Goal: Transaction & Acquisition: Purchase product/service

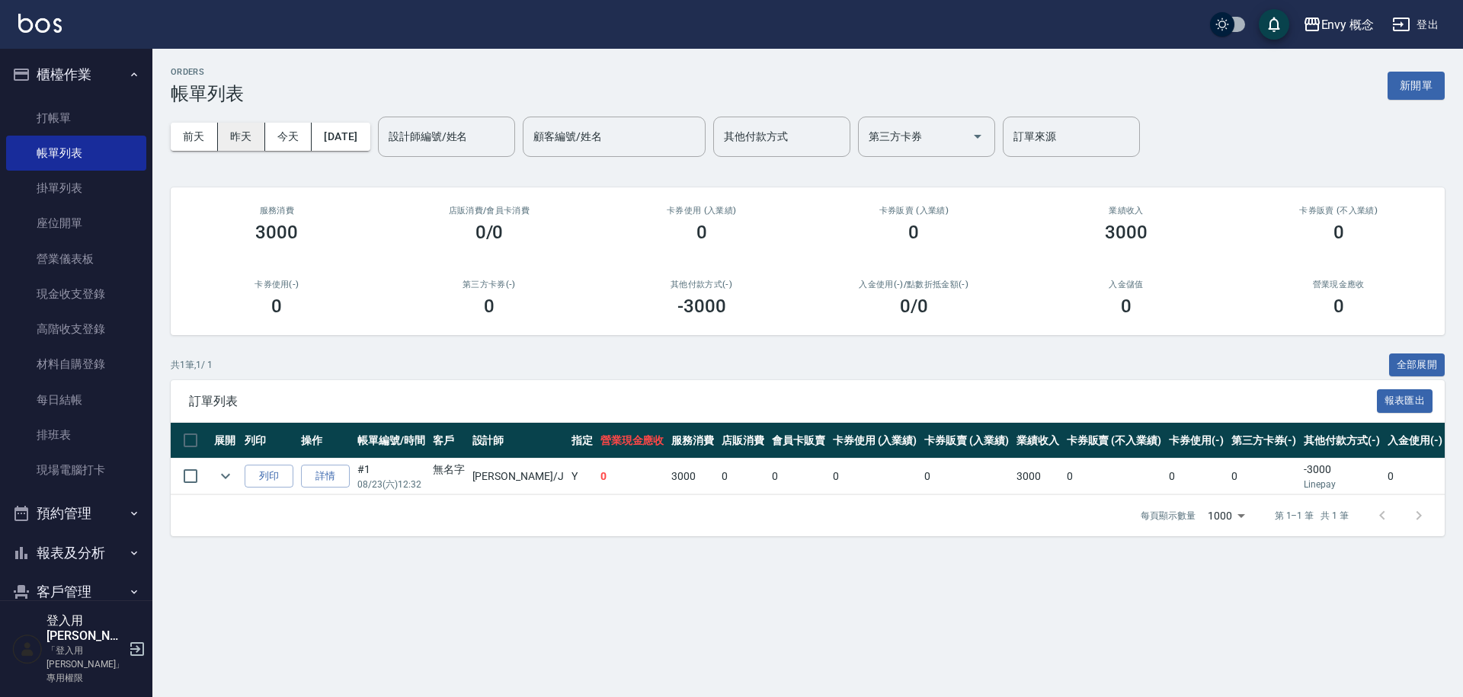
click at [243, 143] on button "昨天" at bounding box center [241, 137] width 47 height 28
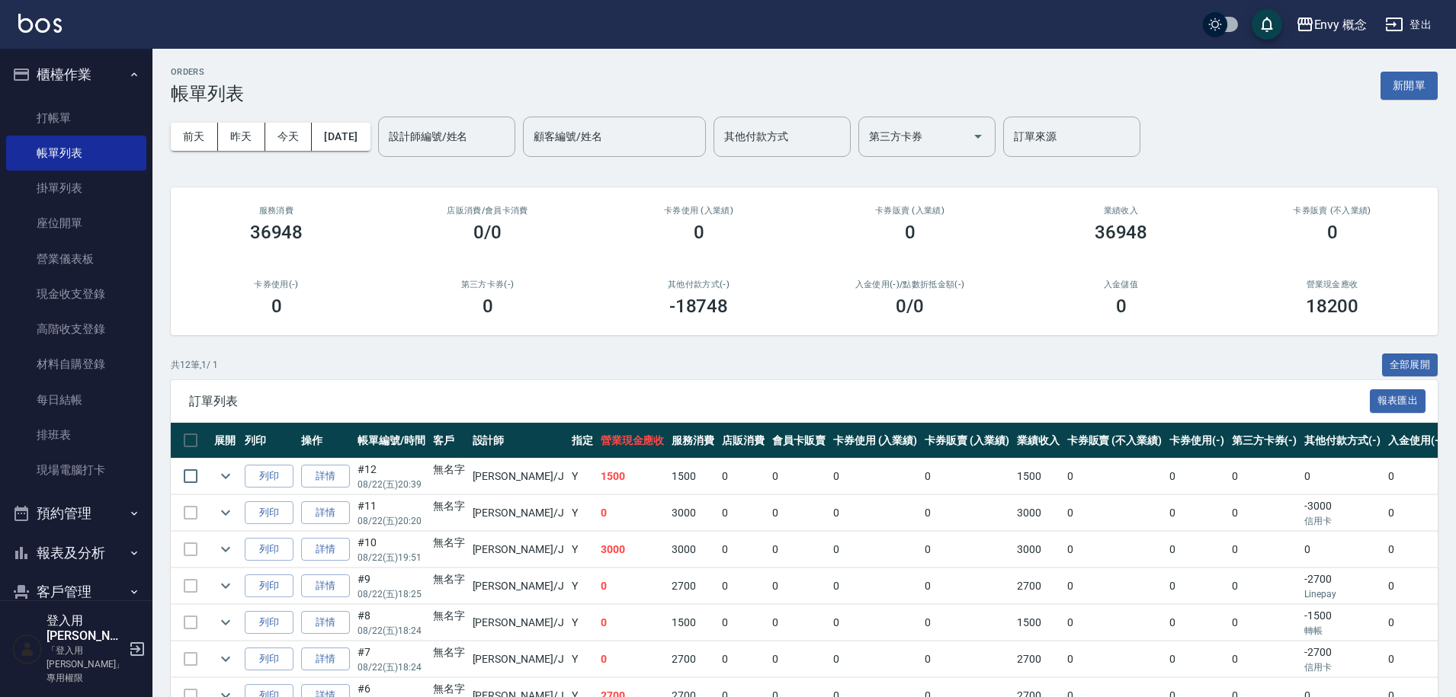
click at [259, 72] on div "ORDERS 帳單列表 新開單" at bounding box center [804, 85] width 1267 height 37
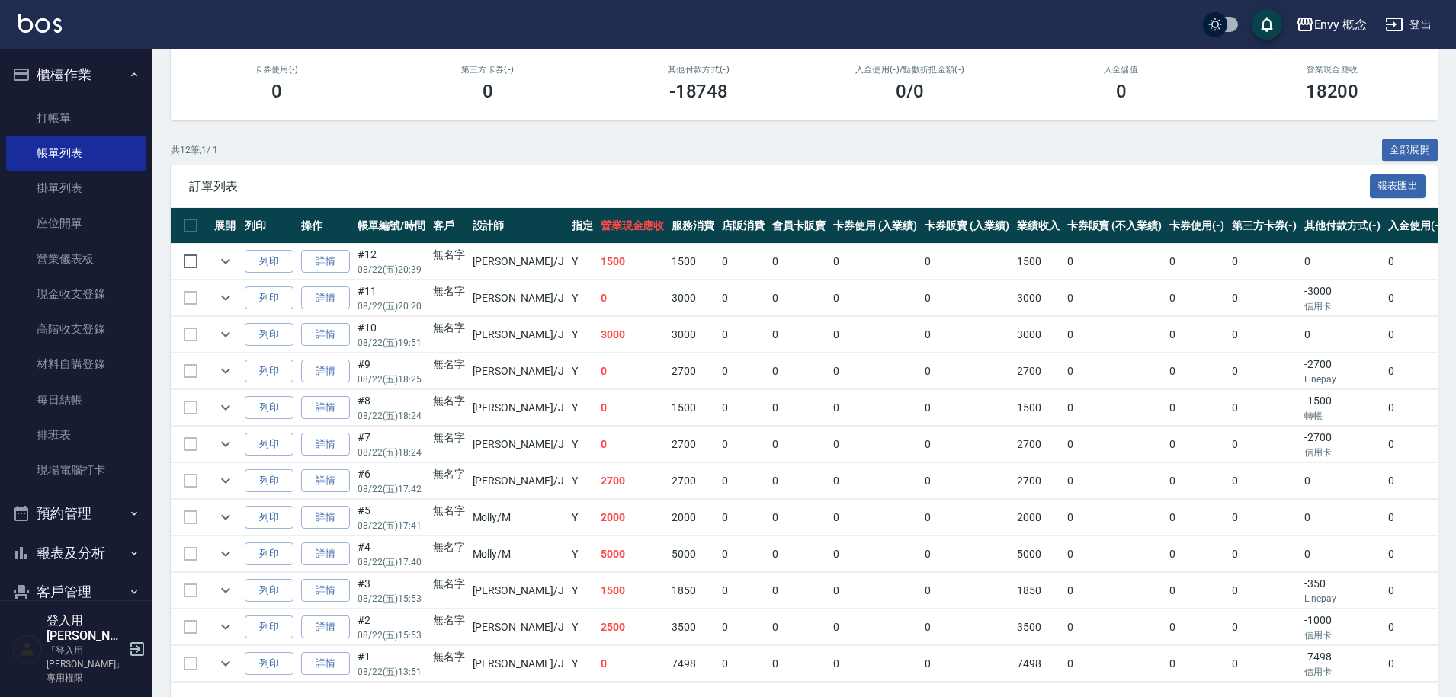
scroll to position [271, 0]
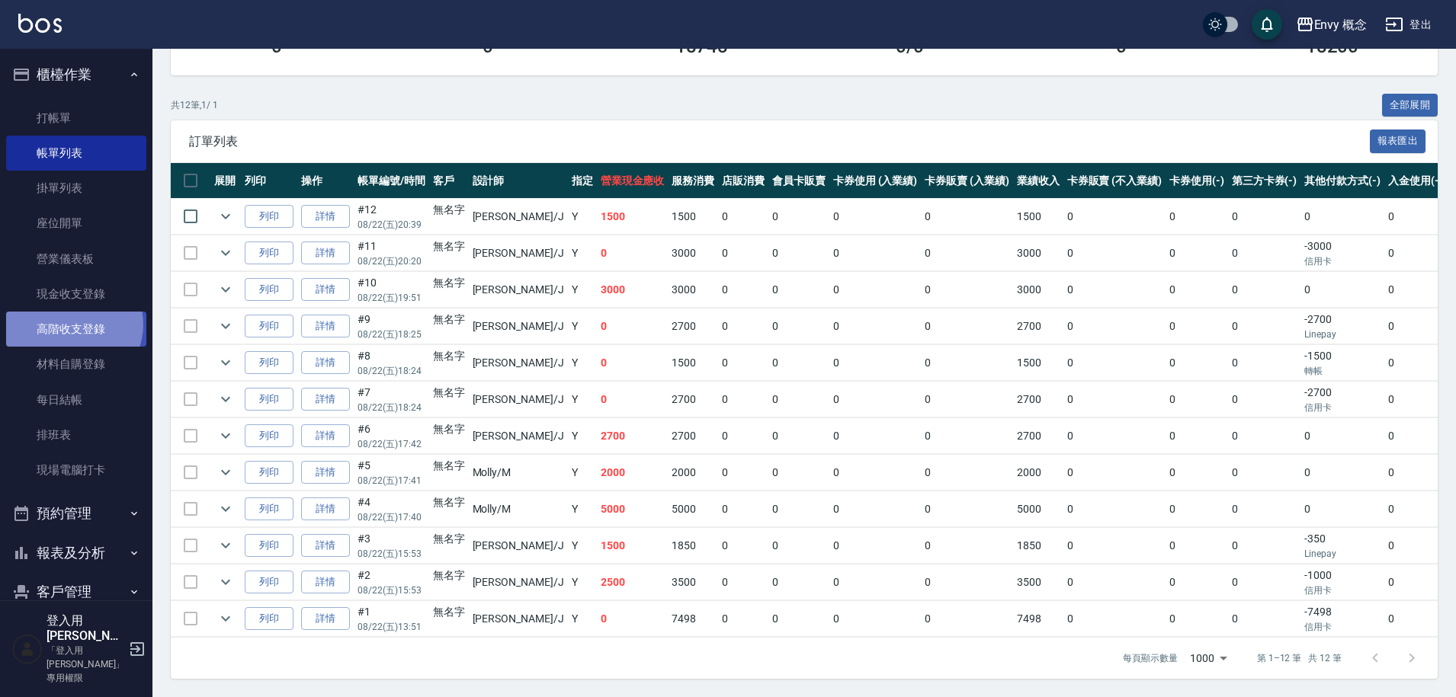
click at [72, 325] on link "高階收支登錄" at bounding box center [76, 329] width 140 height 35
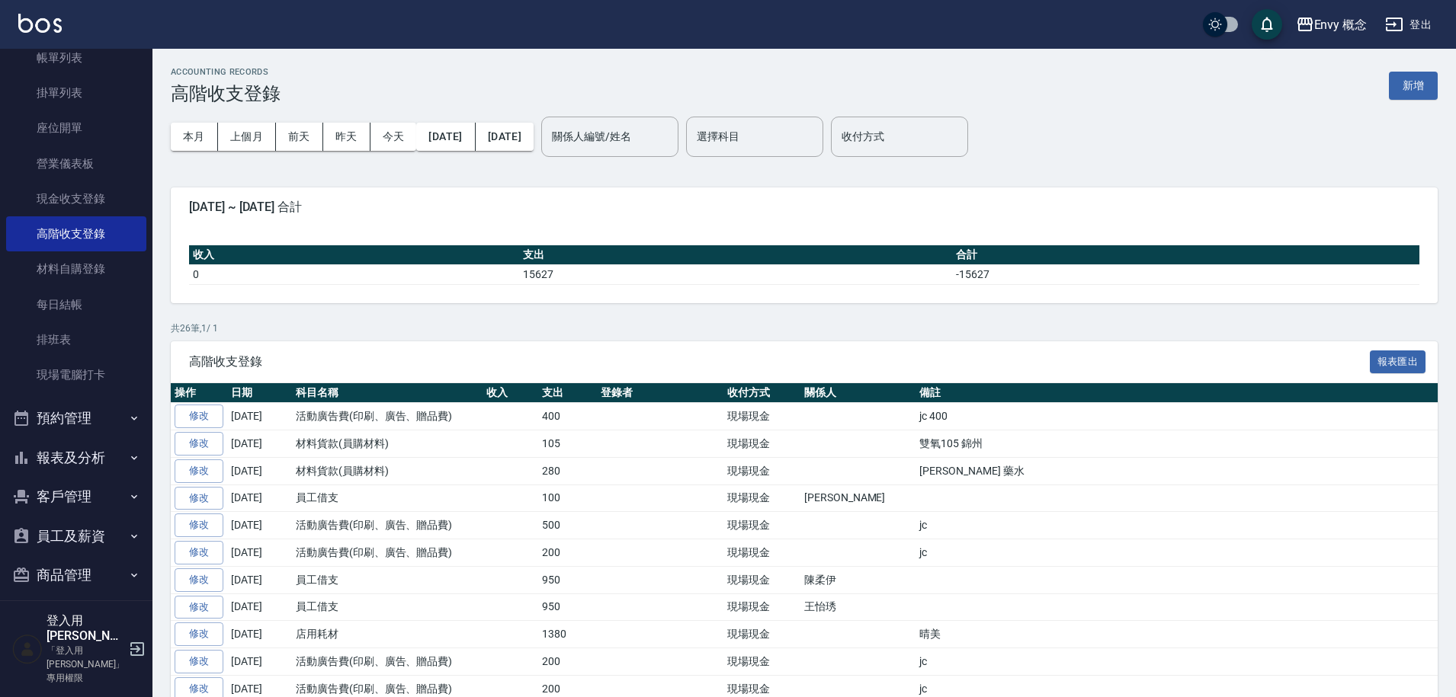
scroll to position [103, 0]
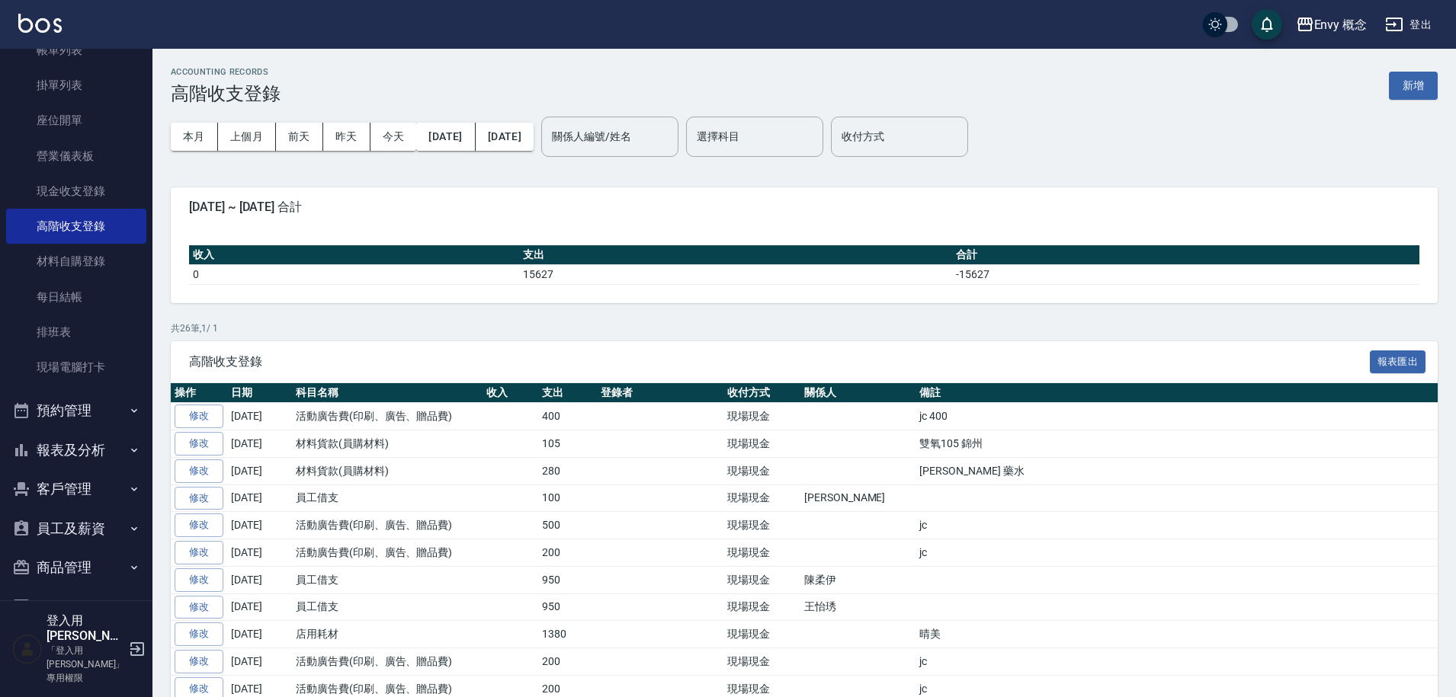
click at [85, 461] on button "報表及分析" at bounding box center [76, 451] width 140 height 40
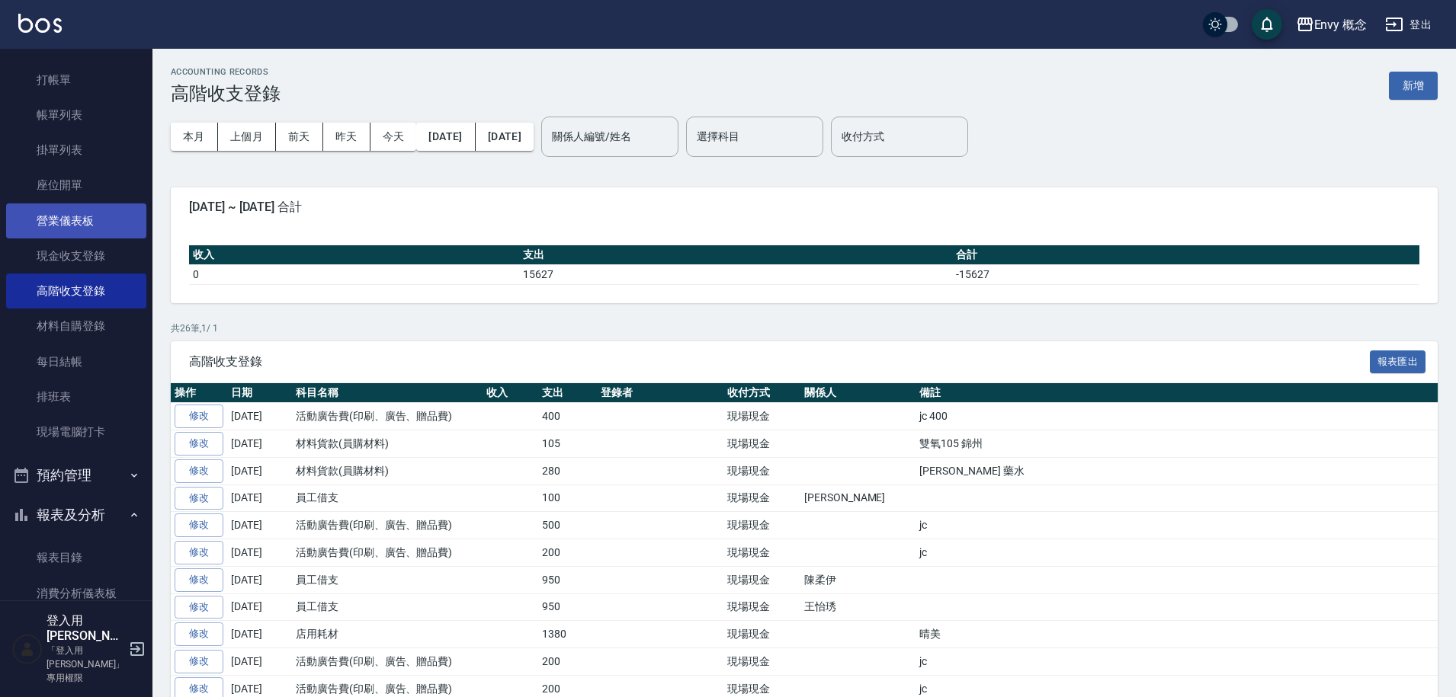
scroll to position [0, 0]
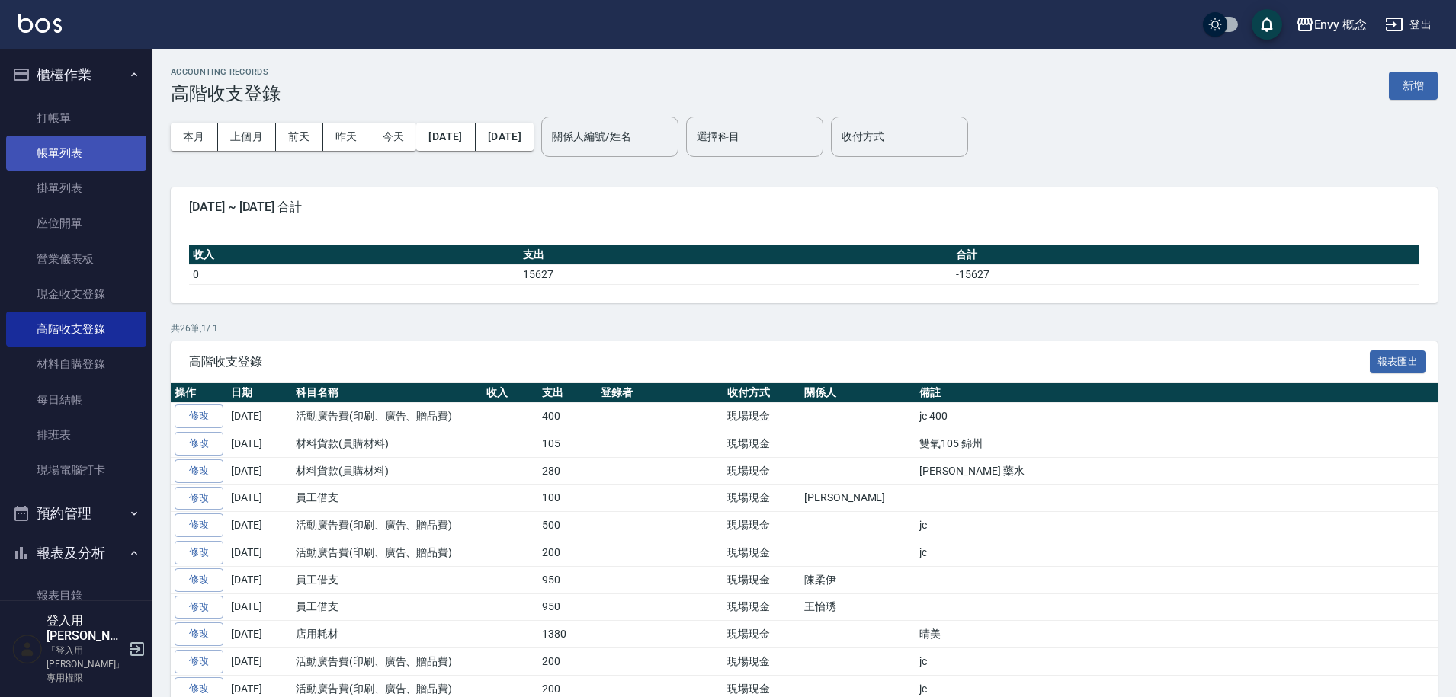
click at [109, 159] on link "帳單列表" at bounding box center [76, 153] width 140 height 35
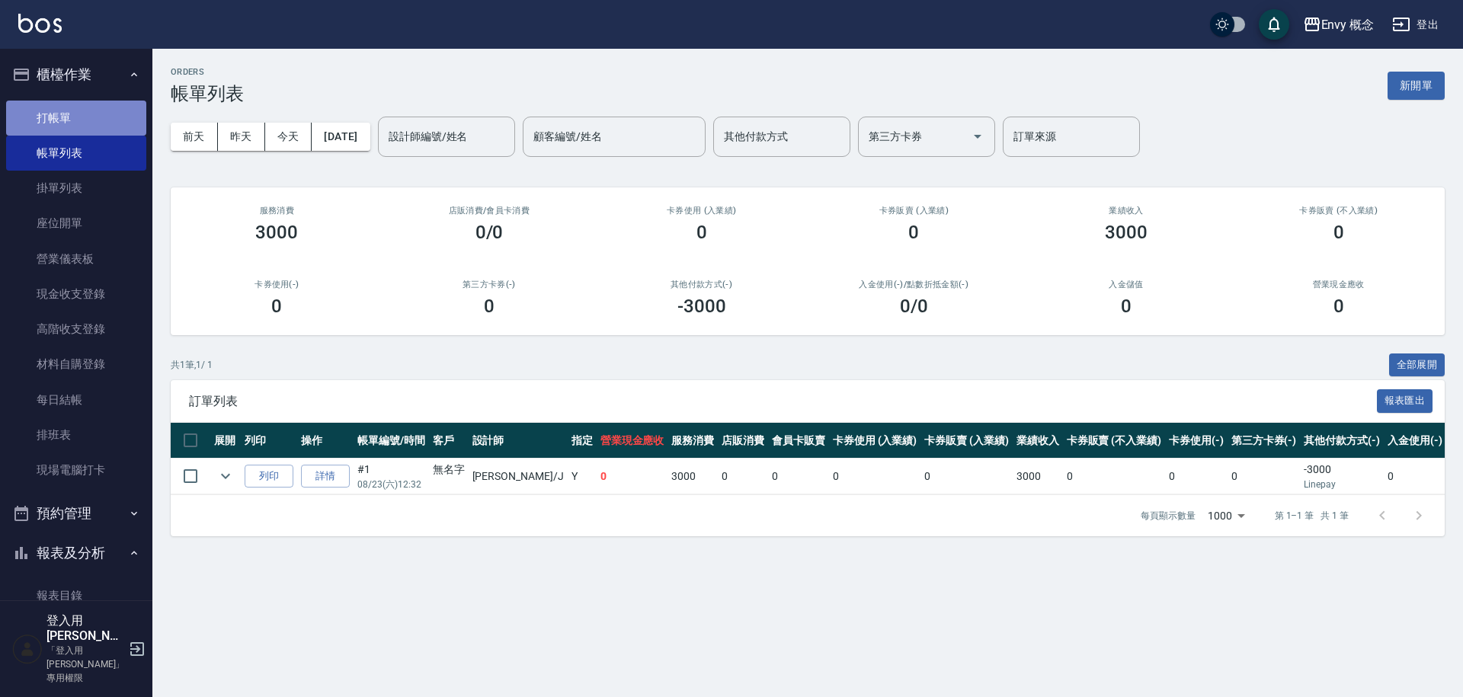
click at [123, 105] on link "打帳單" at bounding box center [76, 118] width 140 height 35
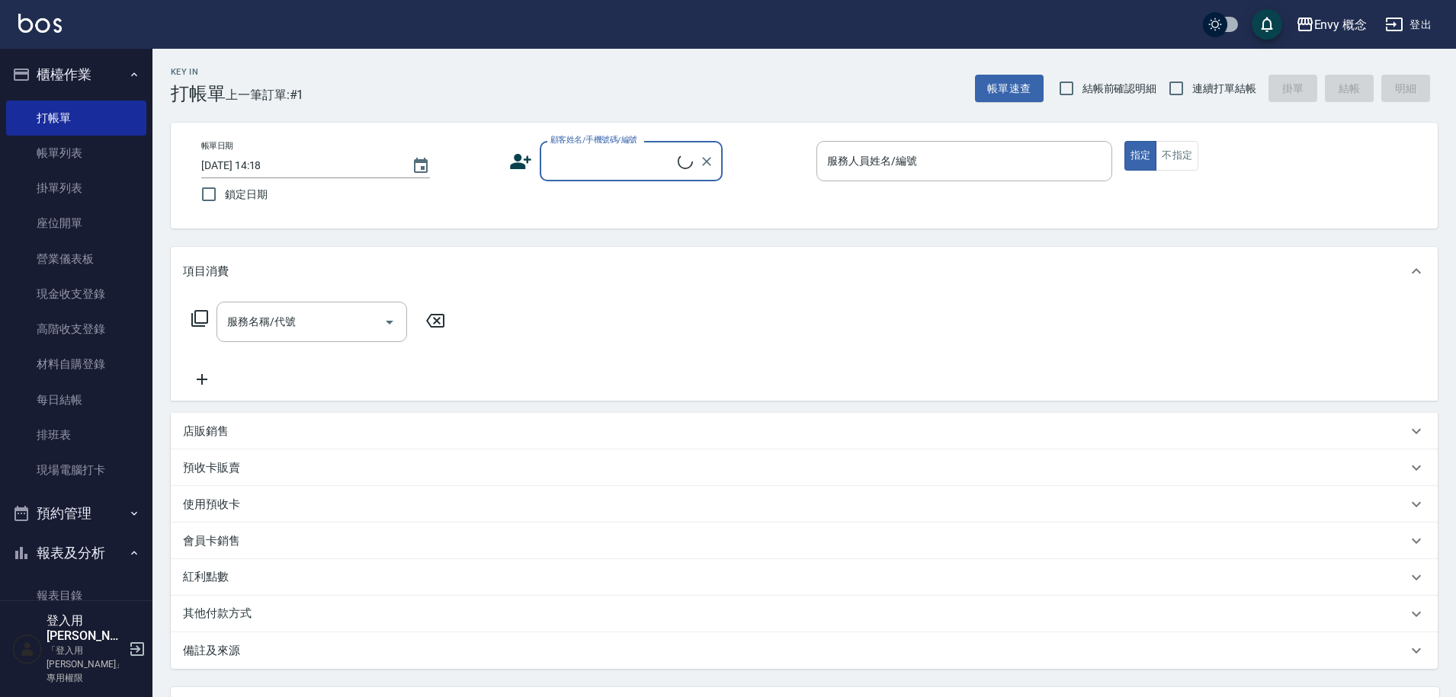
click at [589, 171] on input "顧客姓名/手機號碼/編號" at bounding box center [611, 161] width 131 height 27
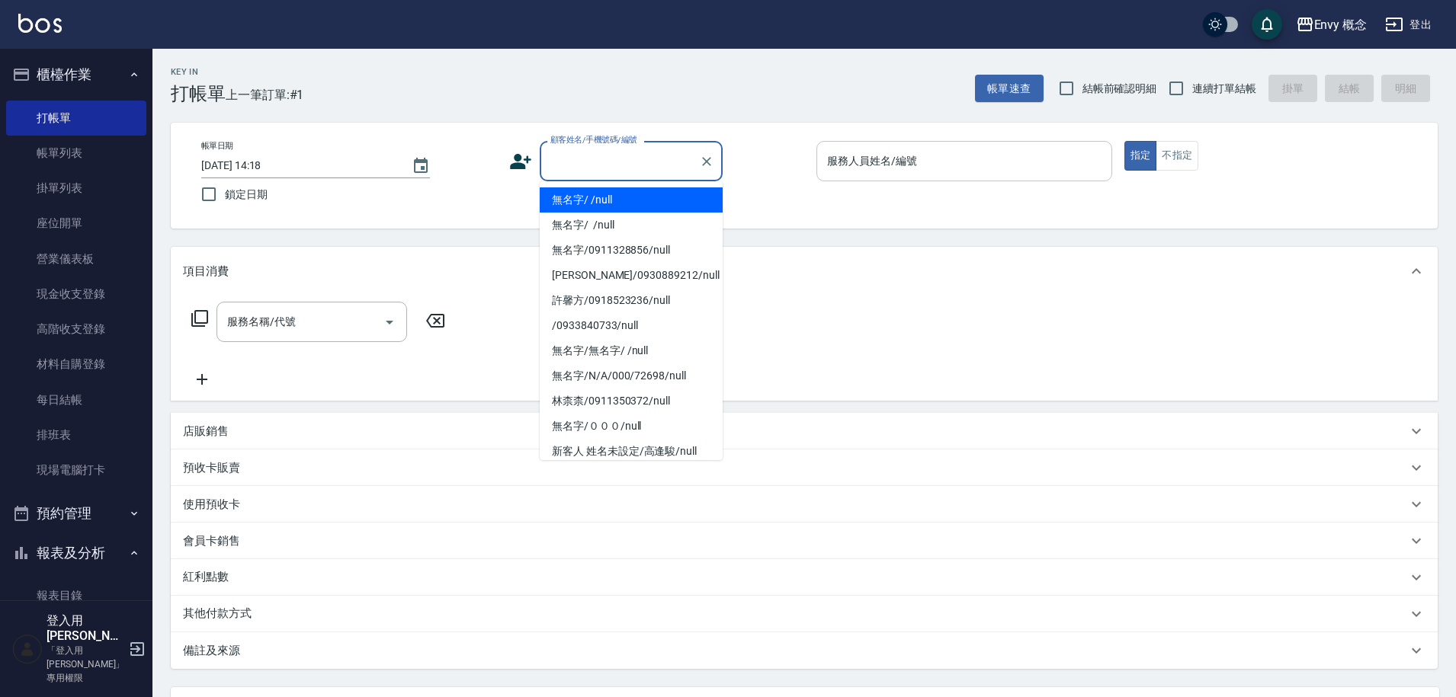
click at [598, 204] on li "無名字/ /null" at bounding box center [631, 199] width 183 height 25
type input "無名字/ /null"
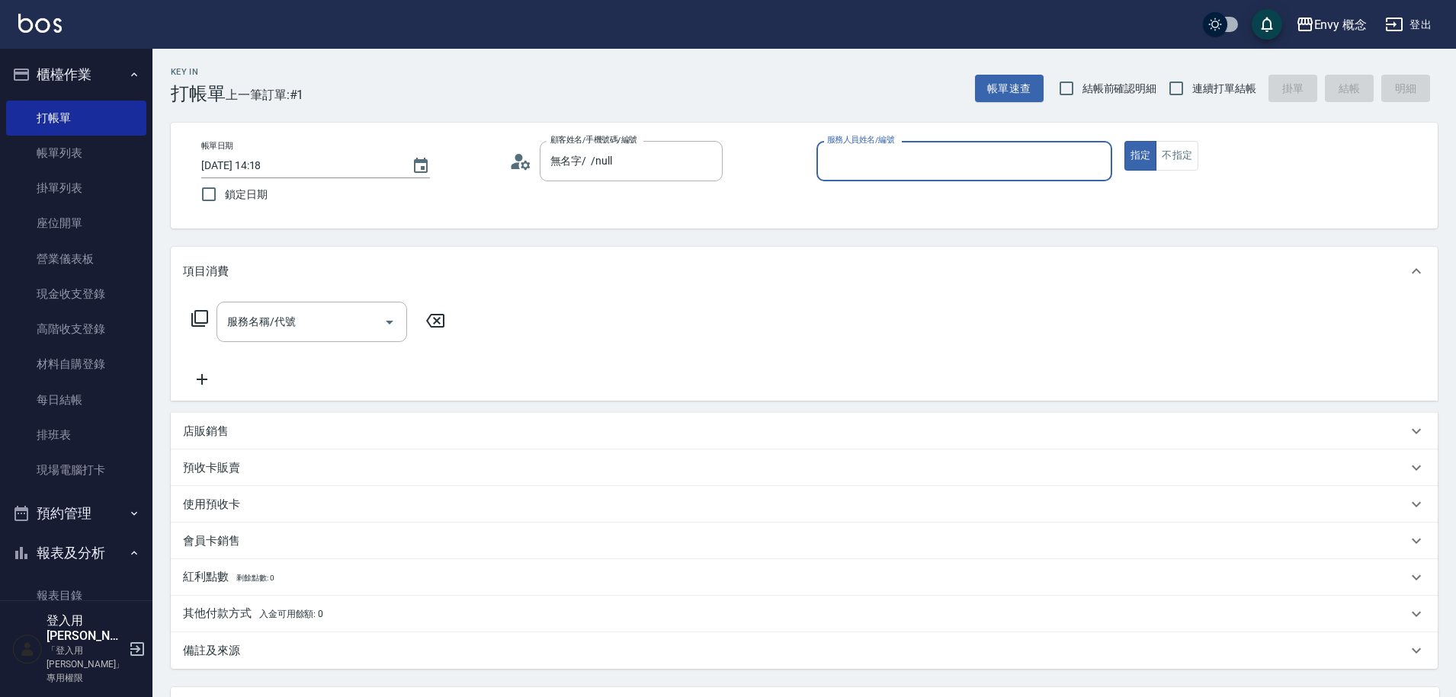
click at [941, 169] on input "服務人員姓名/編號" at bounding box center [964, 161] width 282 height 27
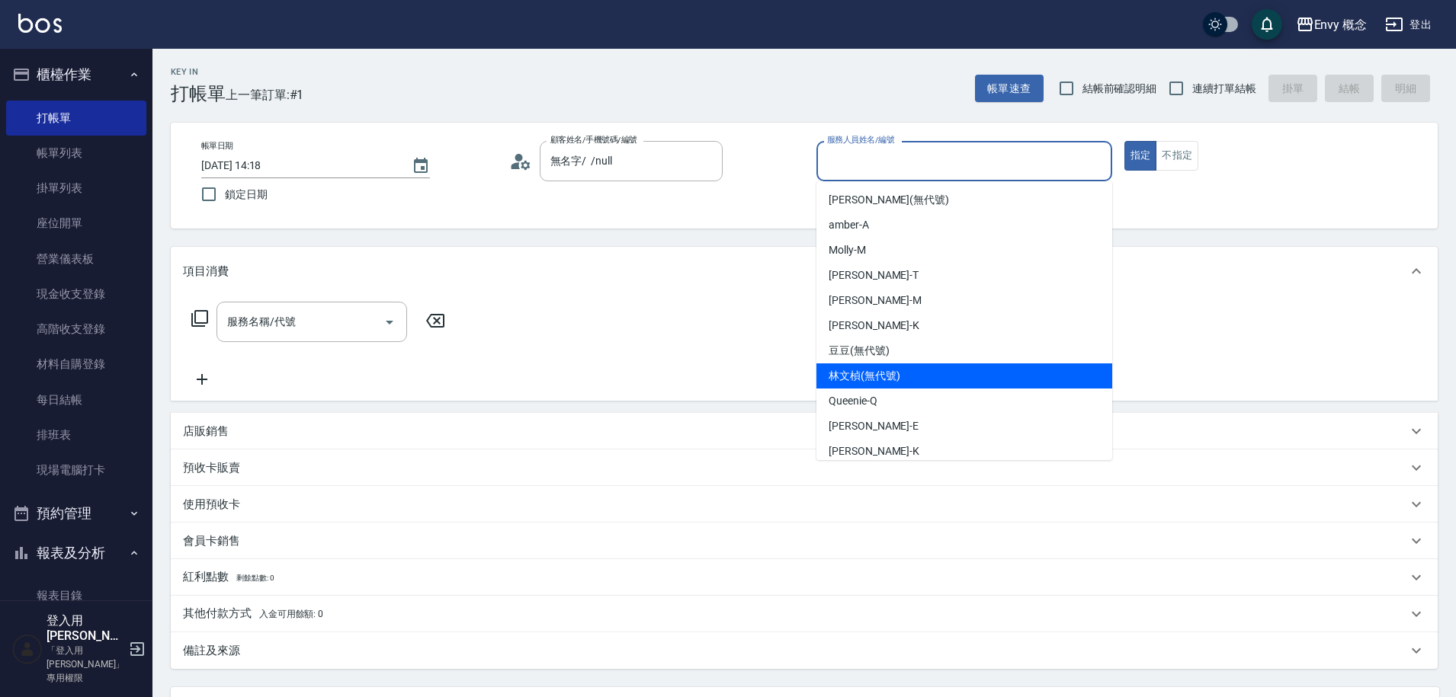
scroll to position [136, 0]
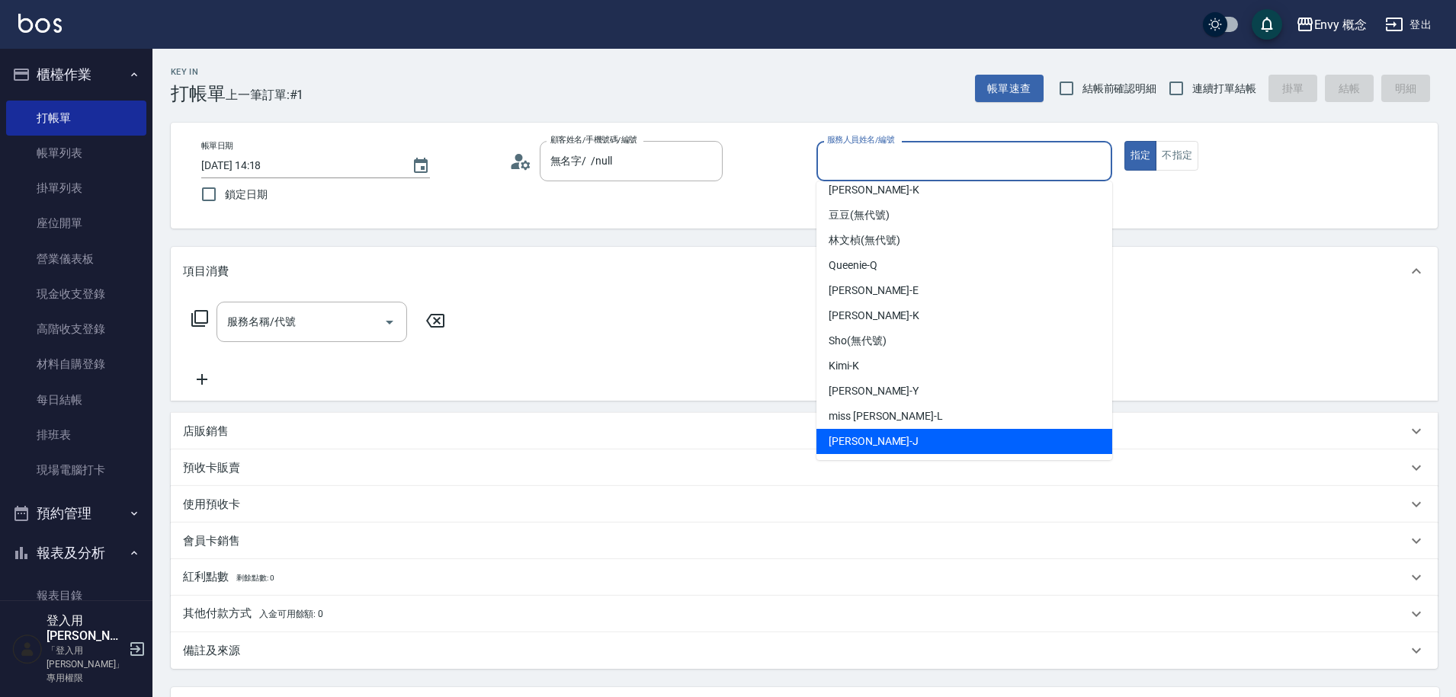
click at [883, 438] on div "[PERSON_NAME]" at bounding box center [964, 441] width 296 height 25
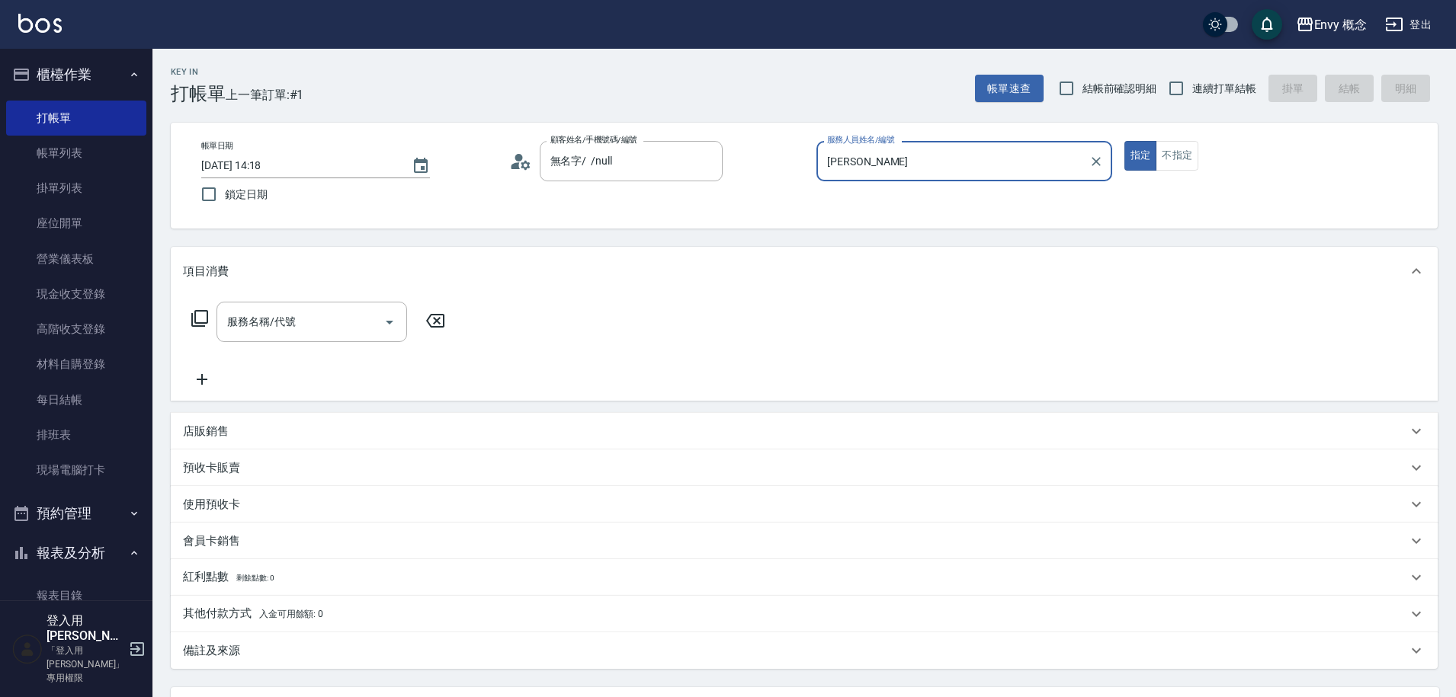
type input "[PERSON_NAME]"
click at [306, 312] on input "服務名稱/代號" at bounding box center [300, 322] width 154 height 27
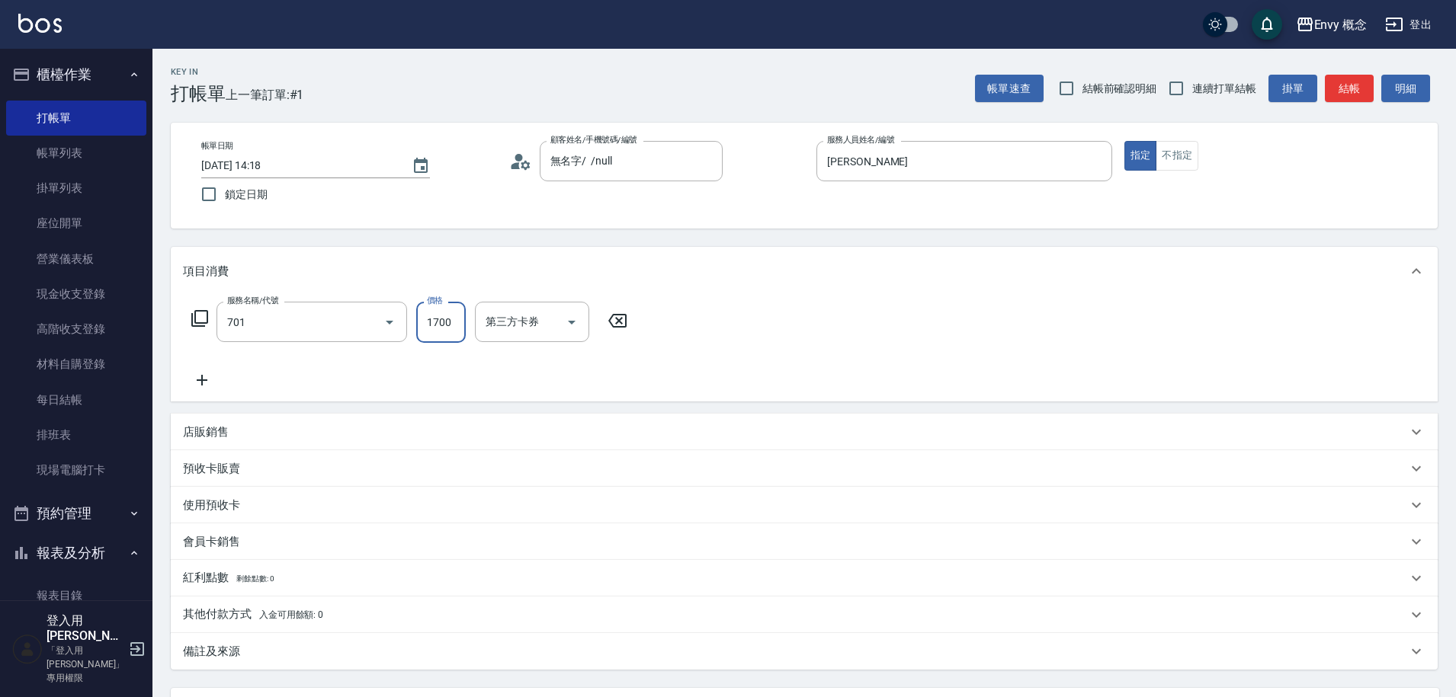
type input "701 染髮(701)"
type input "3000"
click at [285, 623] on p "其他付款方式 入金可用餘額: 0" at bounding box center [253, 615] width 140 height 17
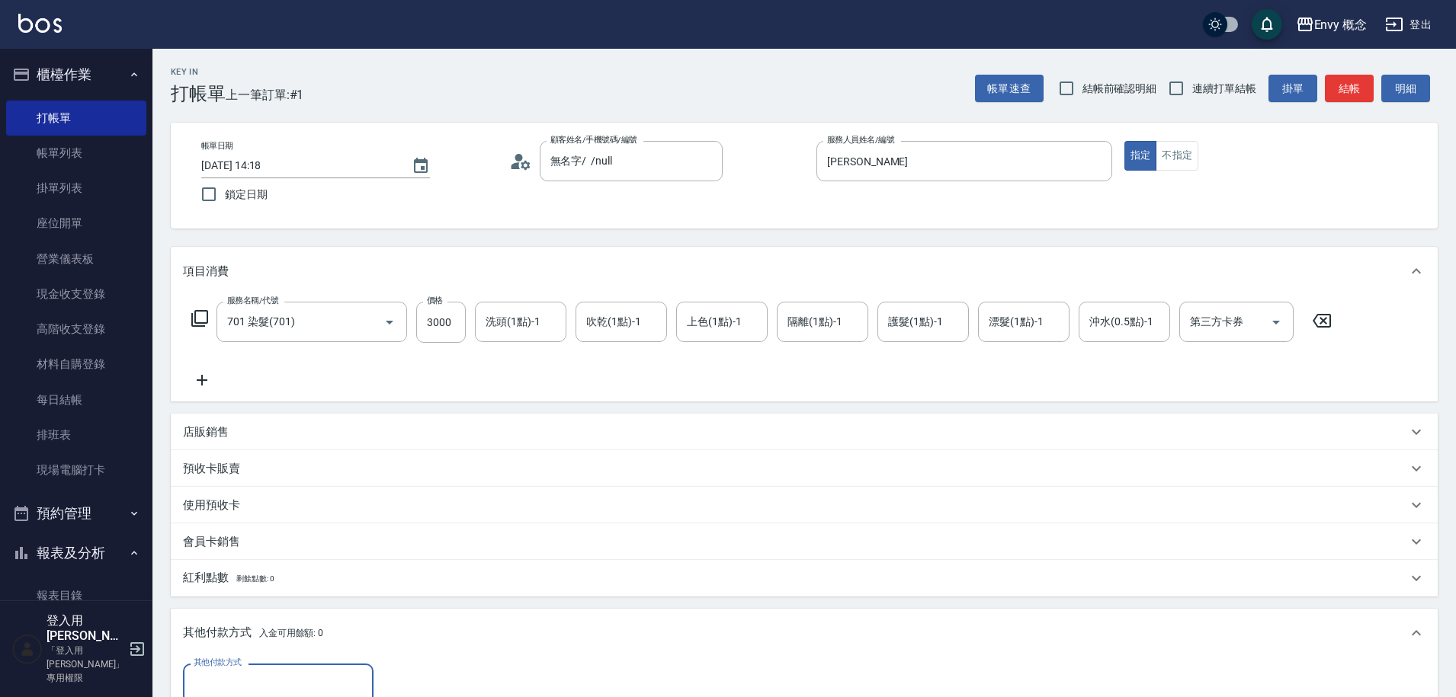
scroll to position [0, 0]
click at [258, 669] on div "其他付款方式" at bounding box center [278, 684] width 191 height 40
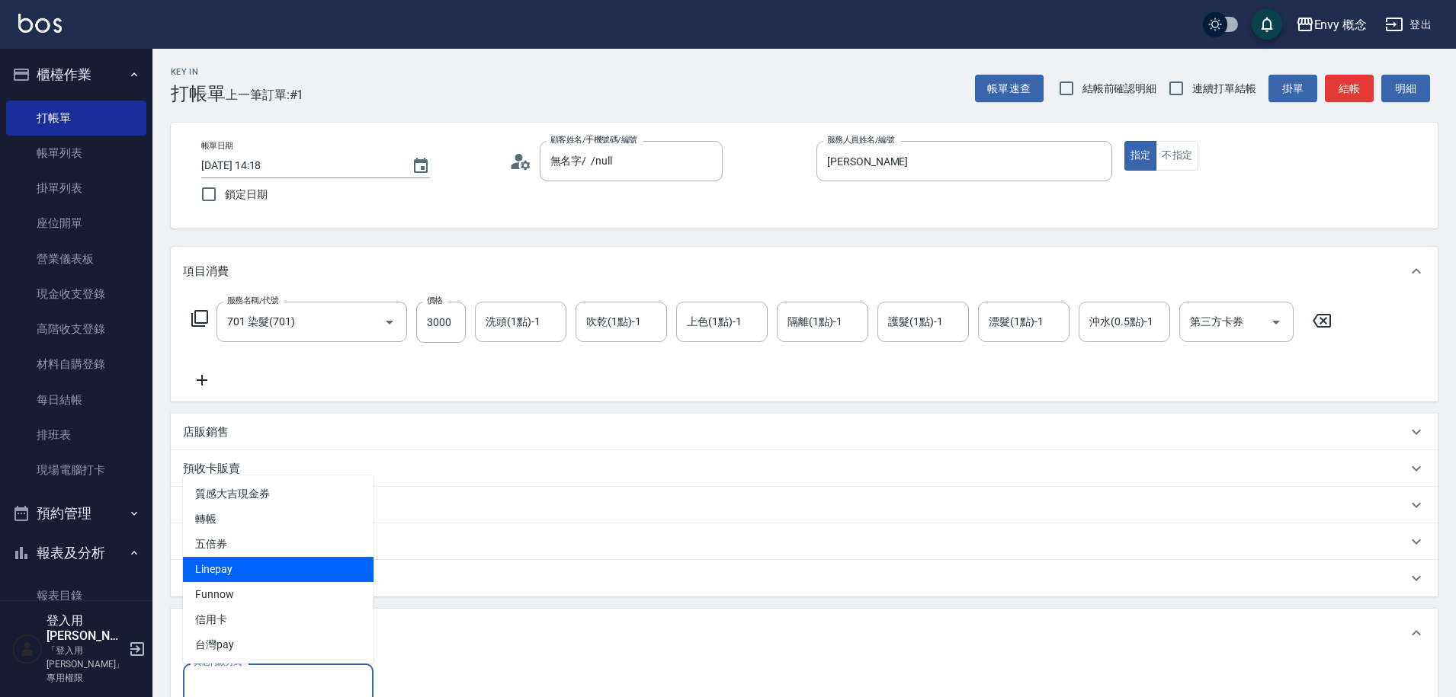
click at [271, 569] on span "Linepay" at bounding box center [278, 569] width 191 height 25
type input "Linepay"
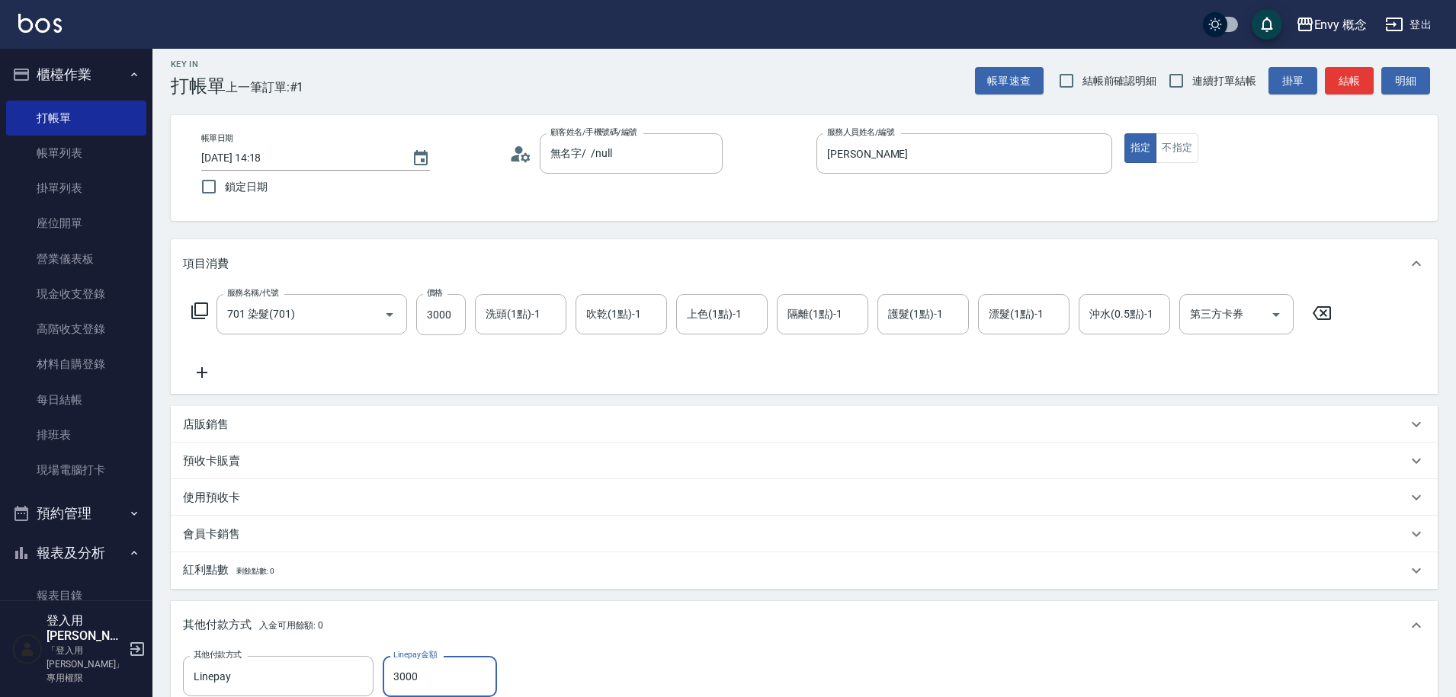
scroll to position [325, 0]
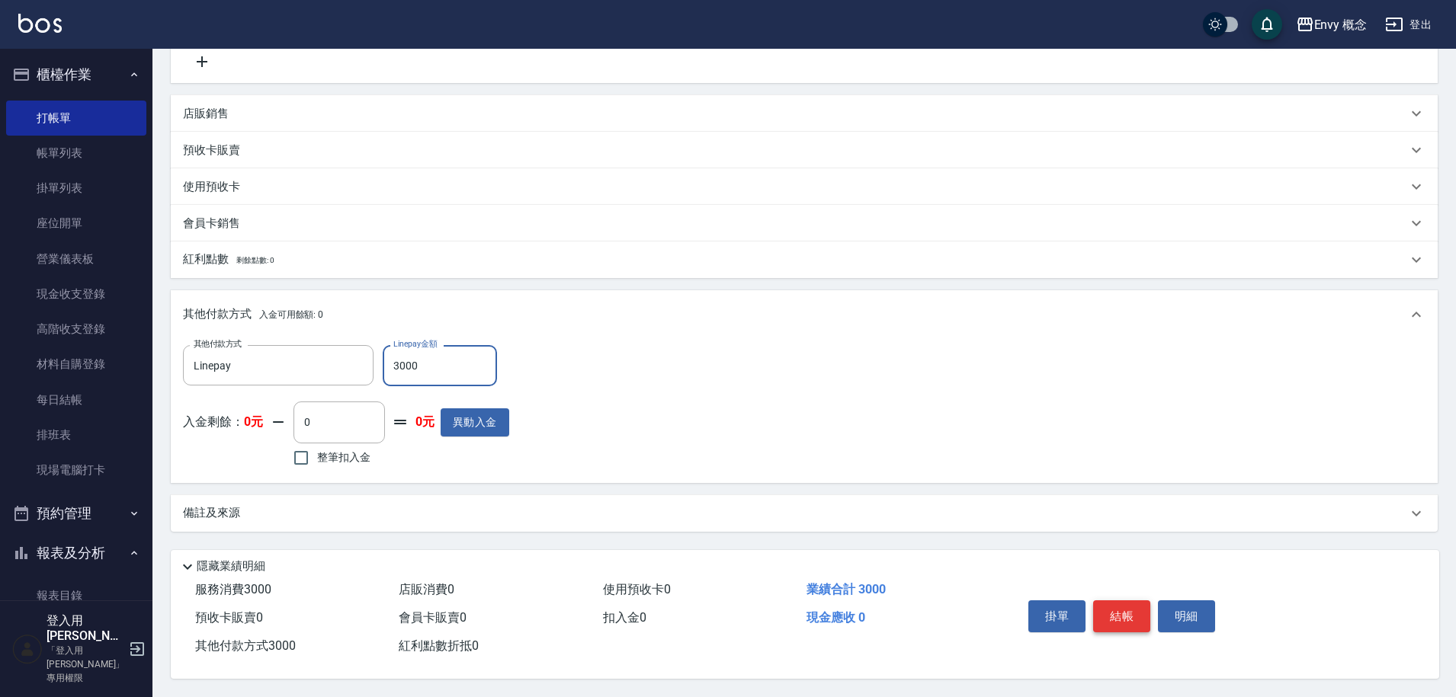
type input "3000"
click at [1127, 601] on button "結帳" at bounding box center [1121, 617] width 57 height 32
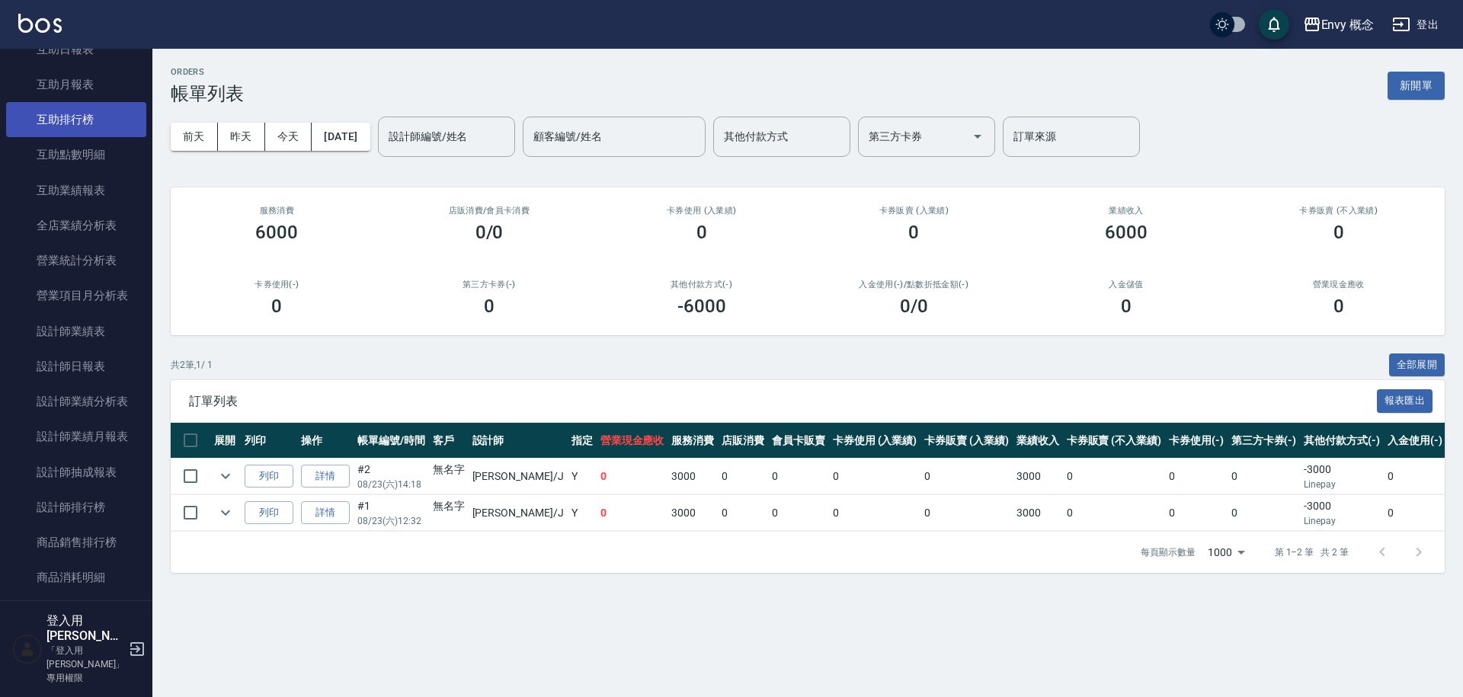
scroll to position [764, 0]
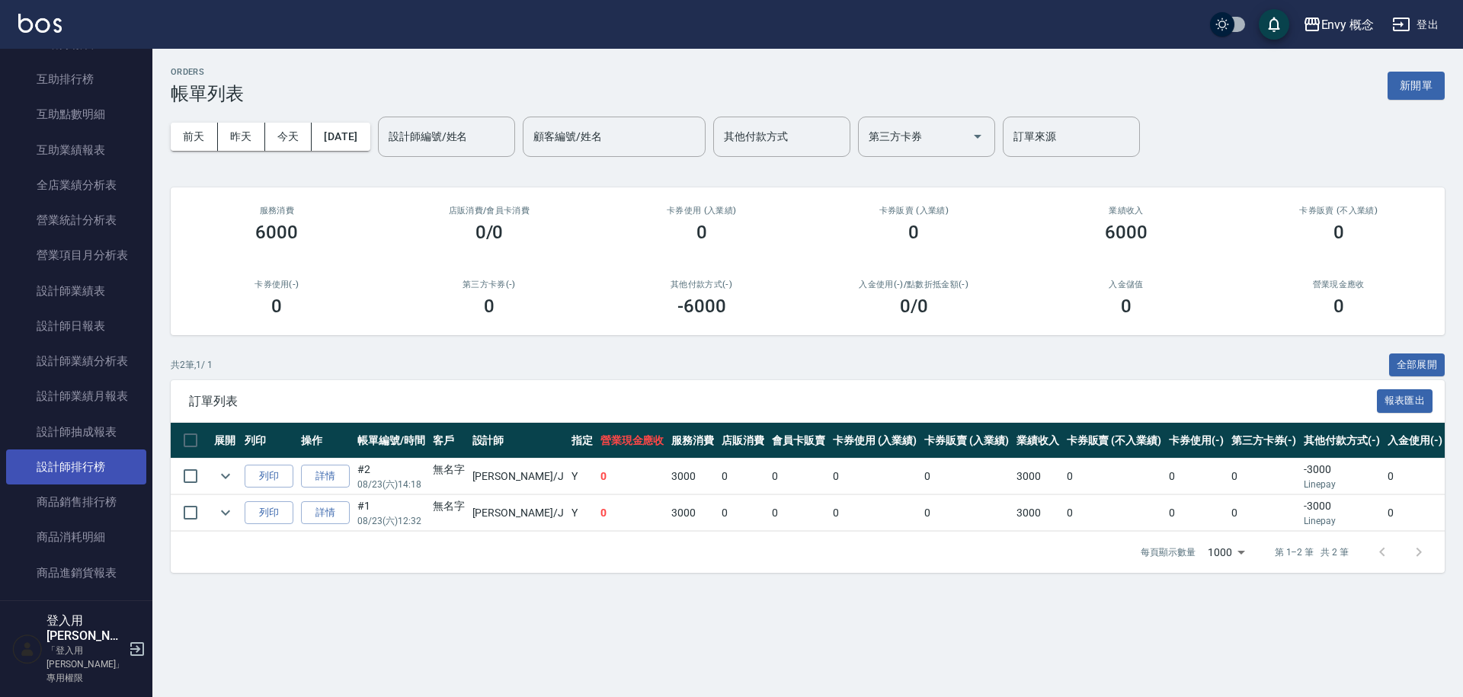
click at [78, 457] on link "設計師排行榜" at bounding box center [76, 467] width 140 height 35
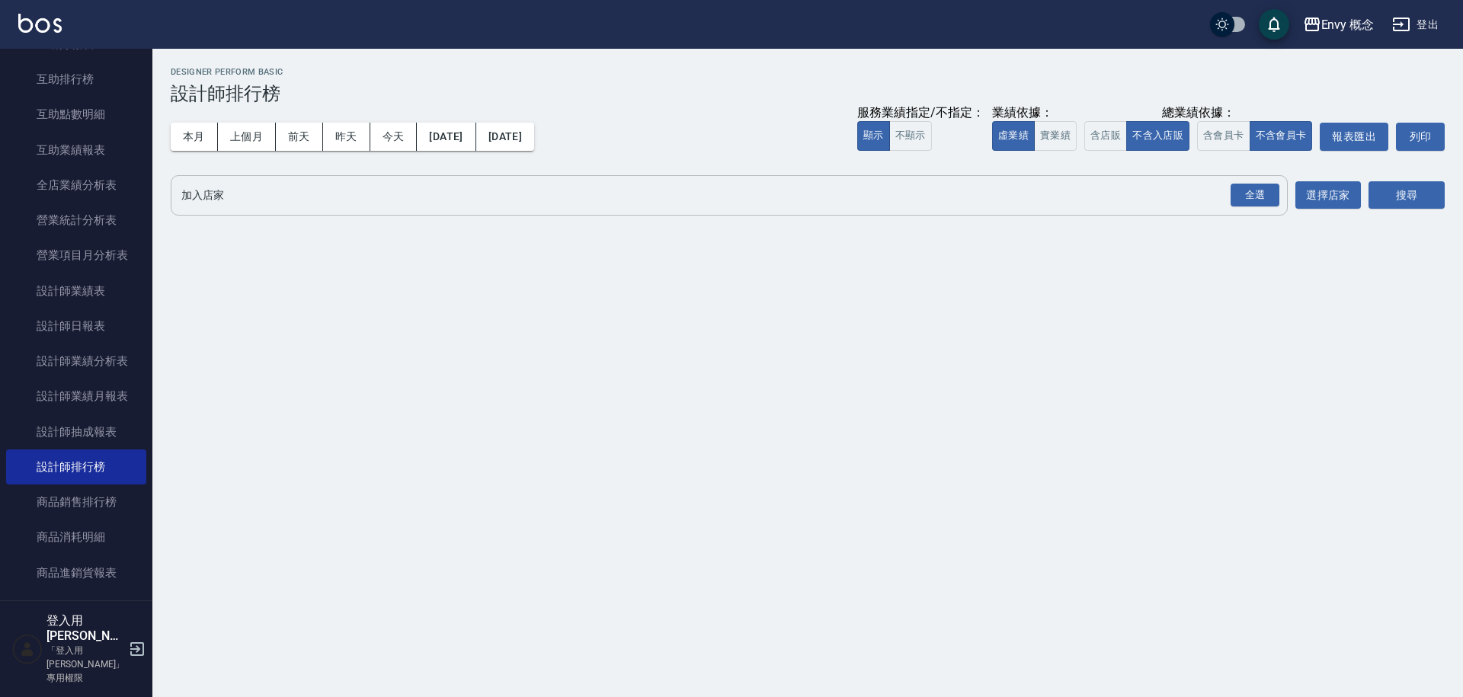
click at [223, 197] on input "加入店家" at bounding box center [718, 195] width 1081 height 27
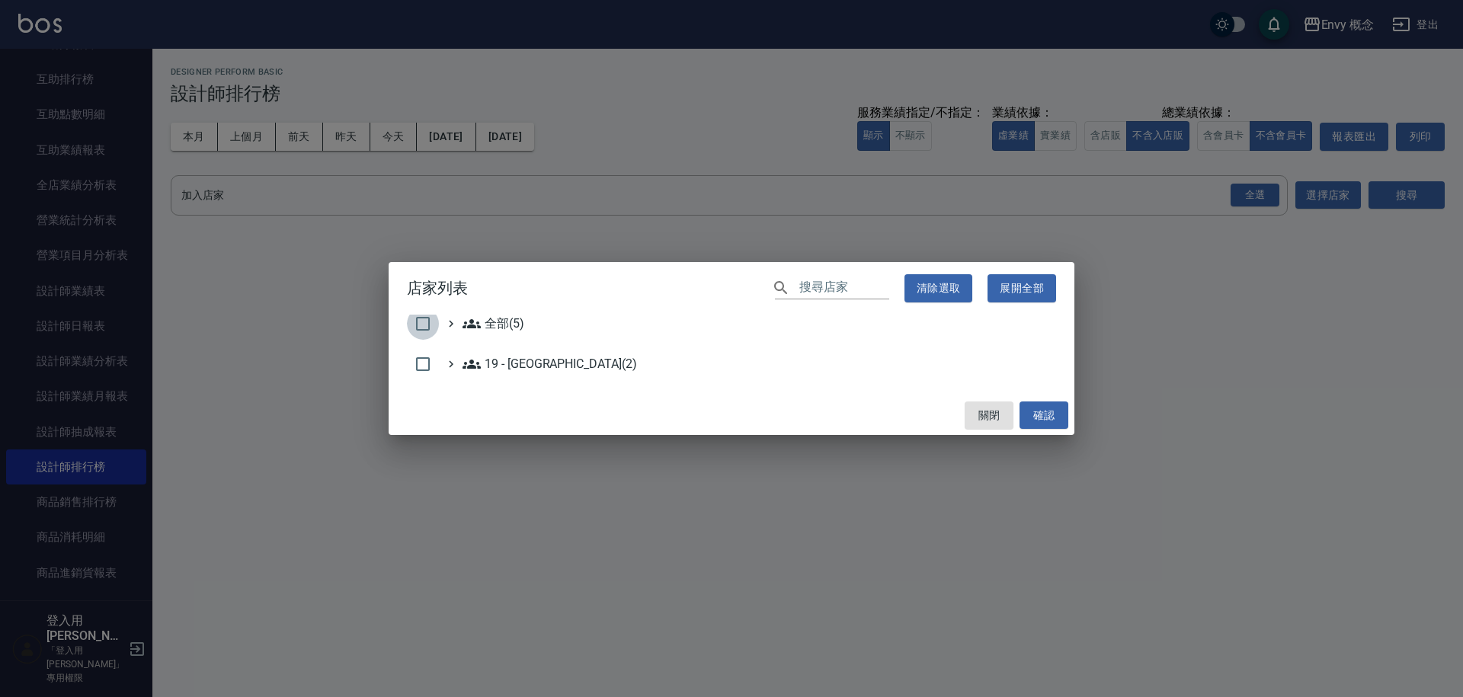
click at [418, 326] on input "checkbox" at bounding box center [423, 324] width 32 height 32
checkbox input "true"
click at [1049, 427] on button "確認" at bounding box center [1044, 416] width 49 height 28
checkbox input "false"
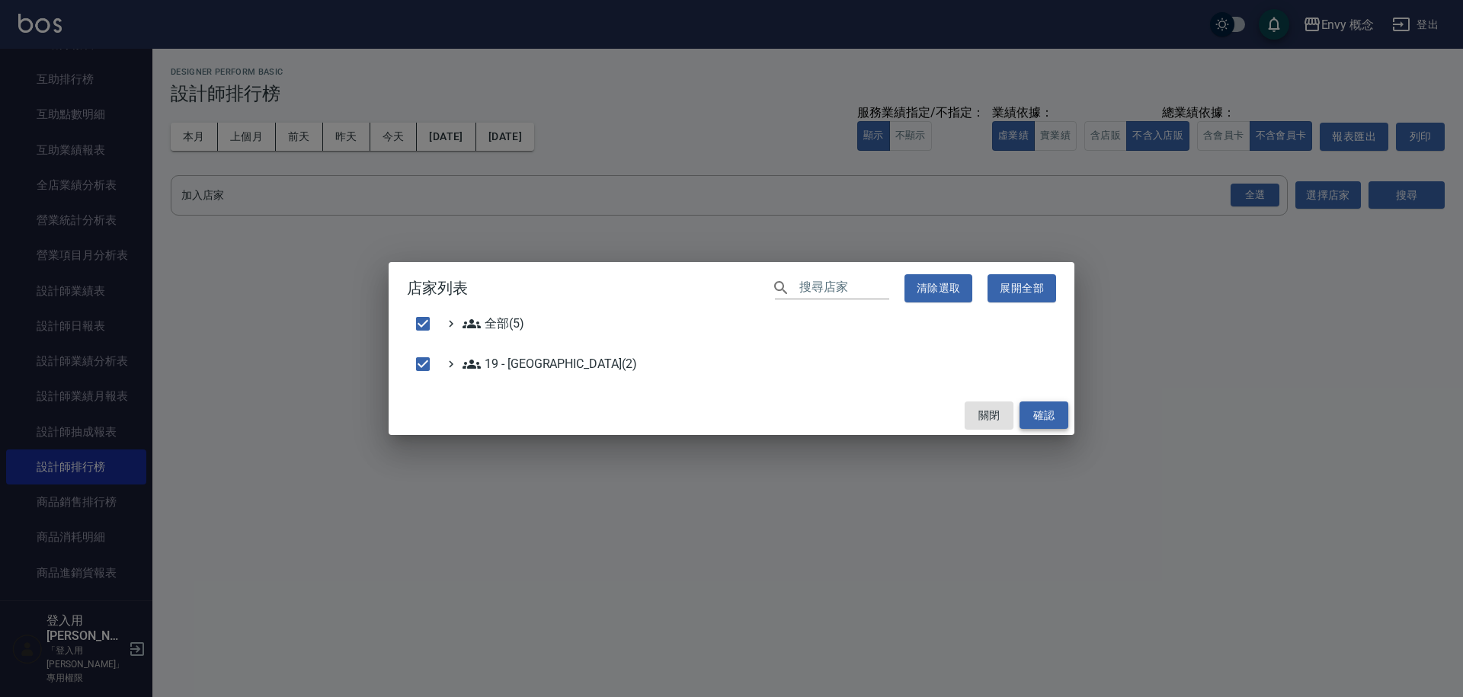
checkbox input "false"
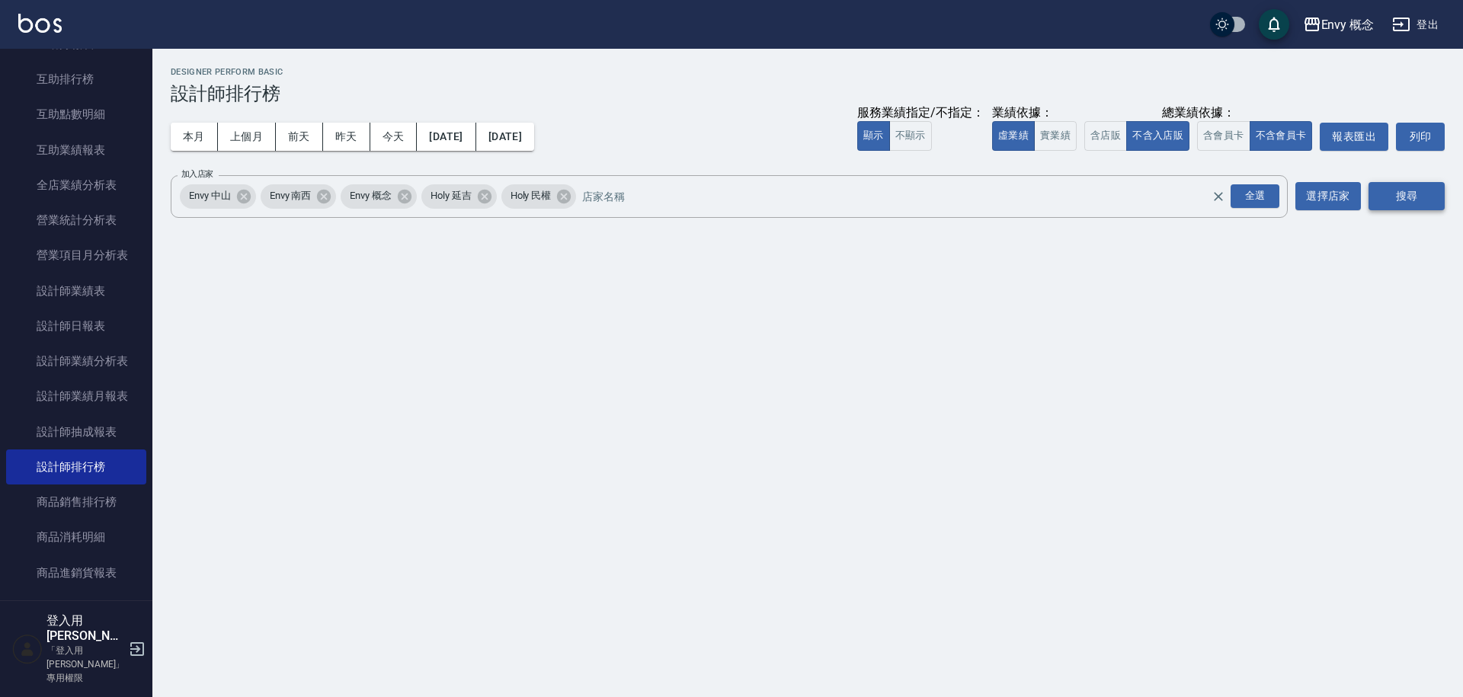
click at [1418, 190] on button "搜尋" at bounding box center [1407, 196] width 76 height 28
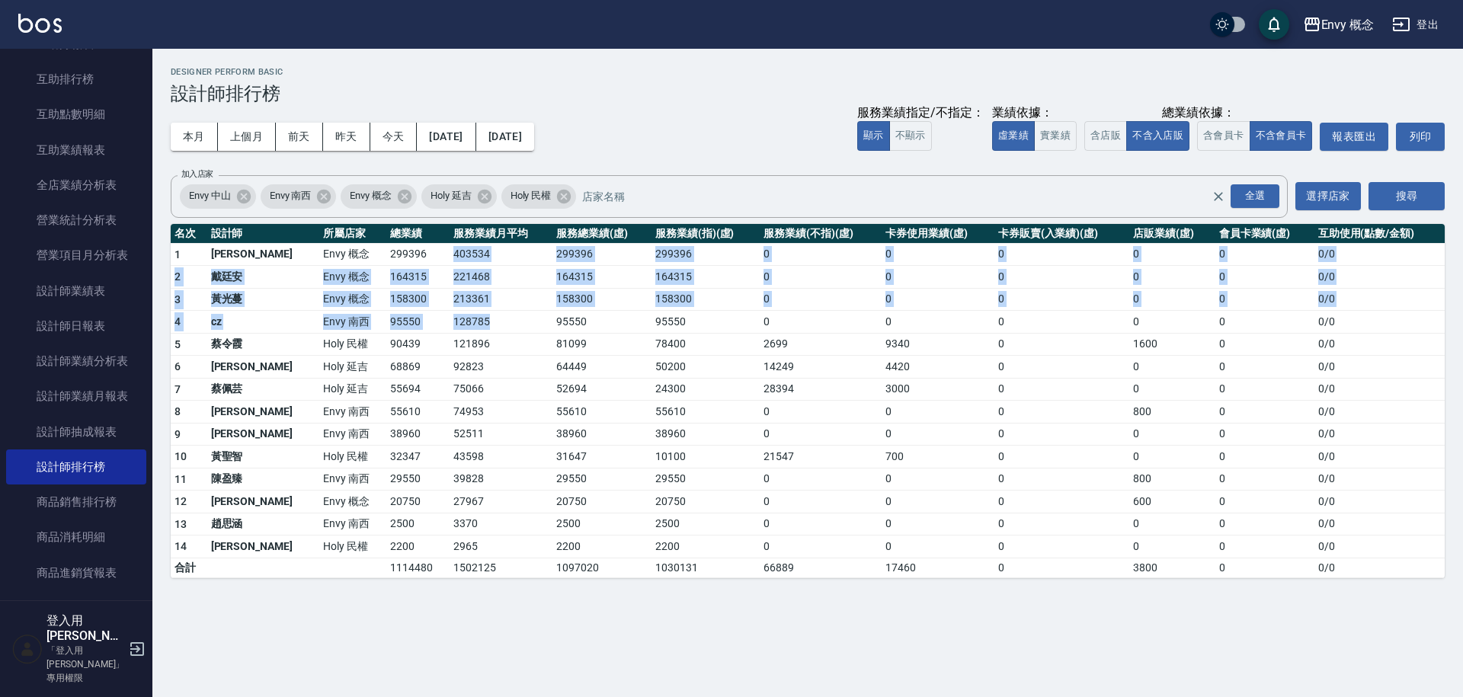
drag, startPoint x: 400, startPoint y: 254, endPoint x: 467, endPoint y: 328, distance: 99.8
click at [467, 328] on tbody "1 王文嘉 Envy 概念 299396 403534 299396 299396 0 0 0 0 0 0 / 0 2 [PERSON_NAME]Envy 概…" at bounding box center [808, 410] width 1274 height 335
click at [467, 328] on td "128785" at bounding box center [501, 322] width 103 height 23
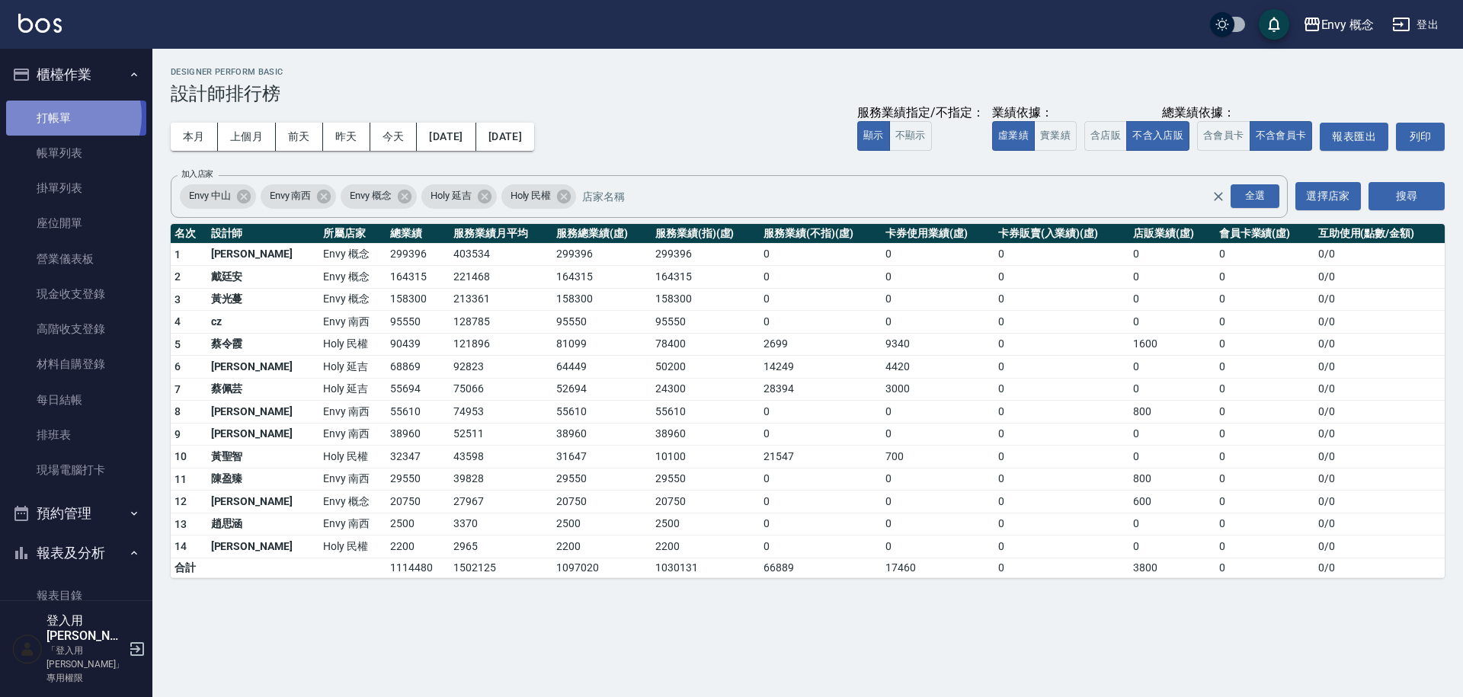
click at [63, 116] on link "打帳單" at bounding box center [76, 118] width 140 height 35
